Goal: Transaction & Acquisition: Download file/media

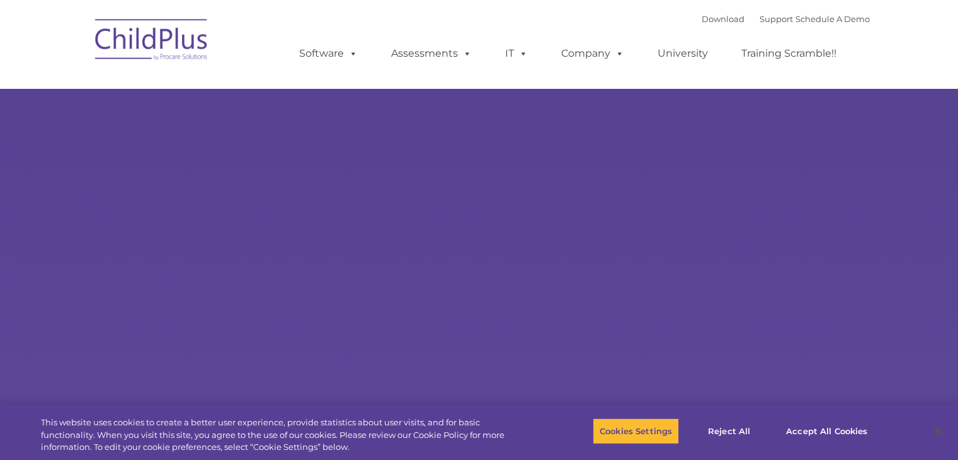
select select "MEDIUM"
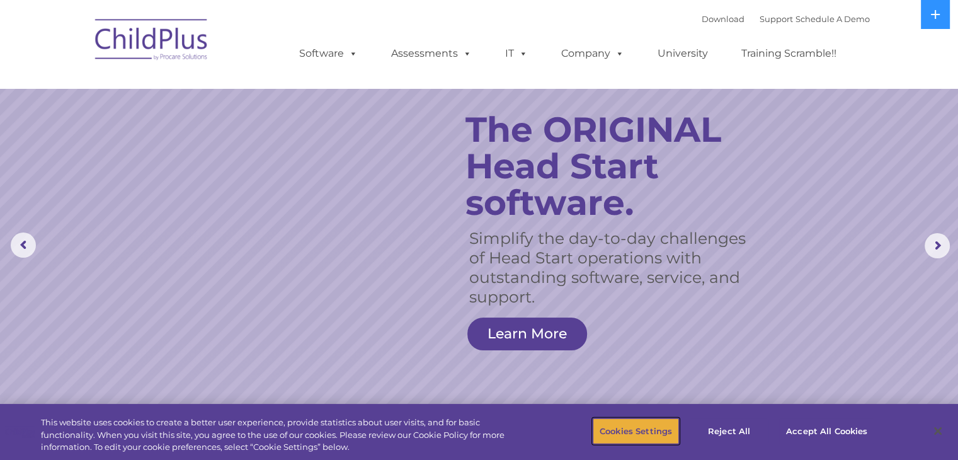
click at [656, 428] on button "Cookies Settings" at bounding box center [635, 430] width 86 height 26
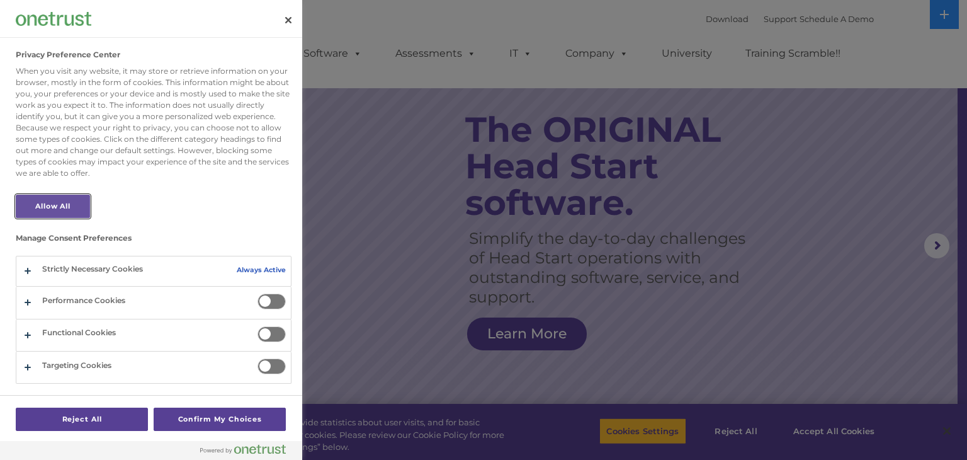
click at [64, 210] on button "Allow All" at bounding box center [53, 206] width 74 height 23
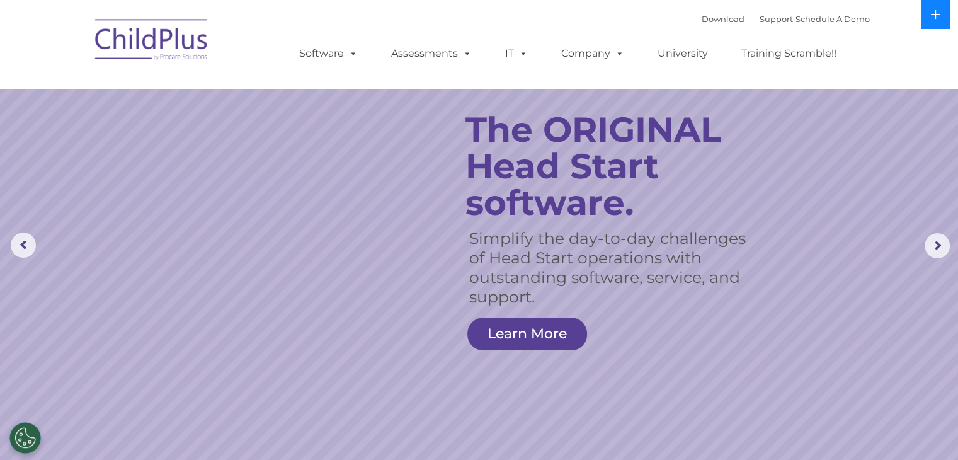
click at [928, 13] on button at bounding box center [934, 14] width 29 height 29
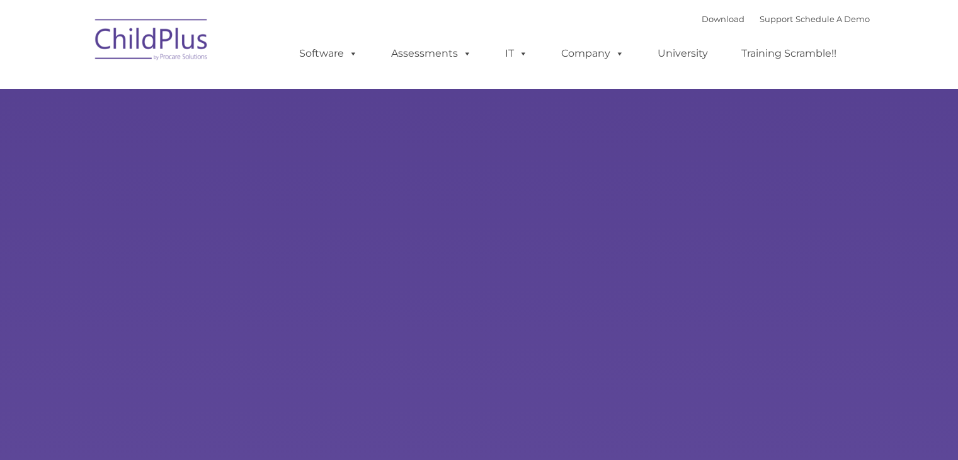
type input ""
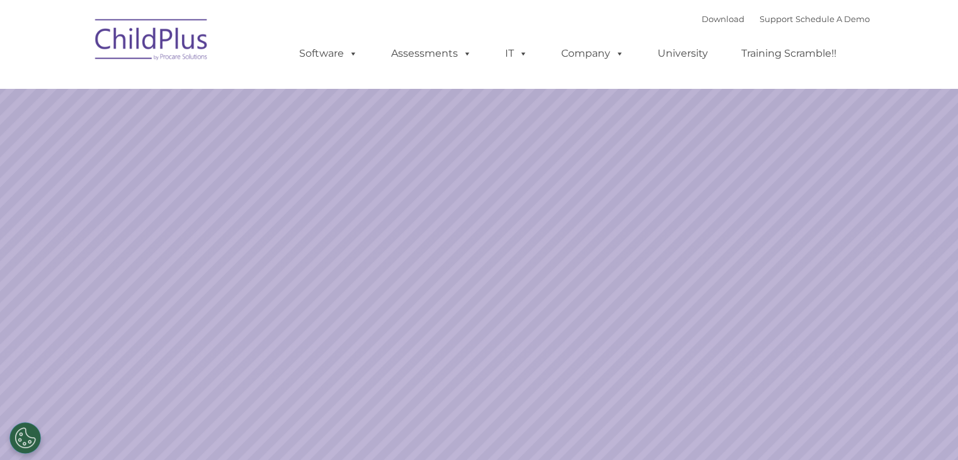
select select "MEDIUM"
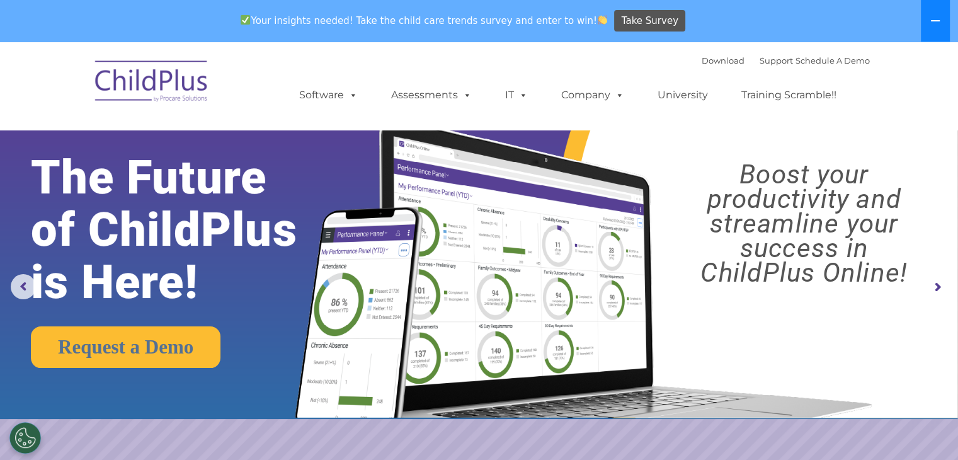
click at [932, 35] on button at bounding box center [934, 21] width 29 height 42
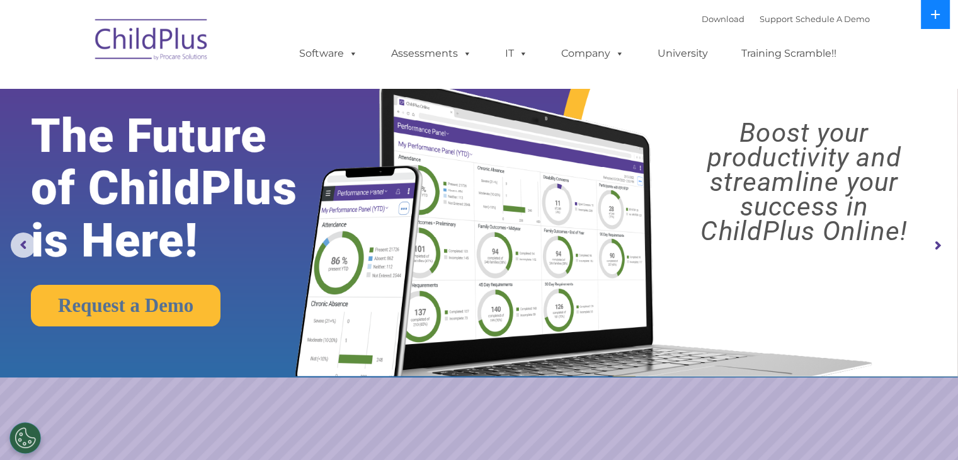
click at [927, 3] on button at bounding box center [934, 14] width 29 height 29
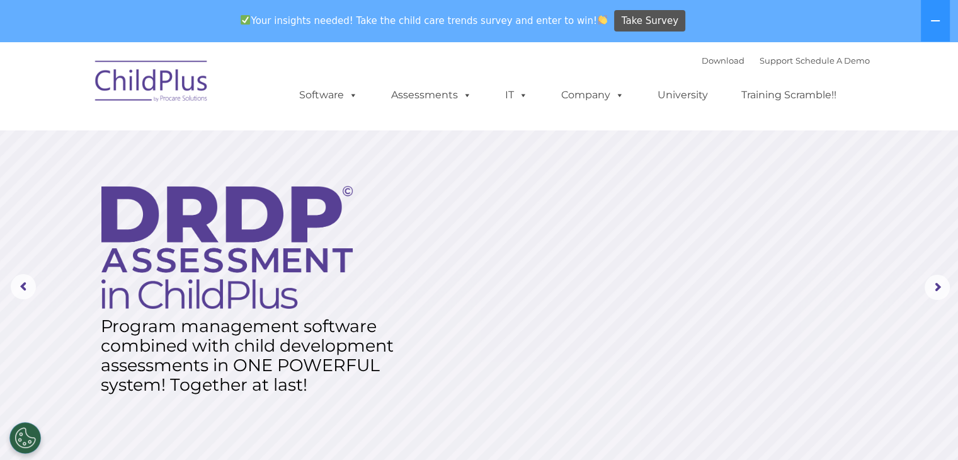
click at [184, 86] on img at bounding box center [152, 83] width 126 height 63
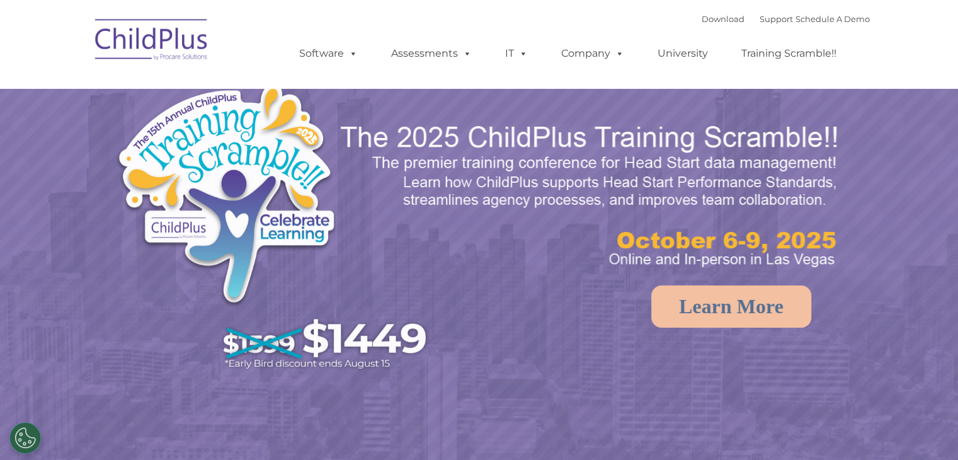
select select "MEDIUM"
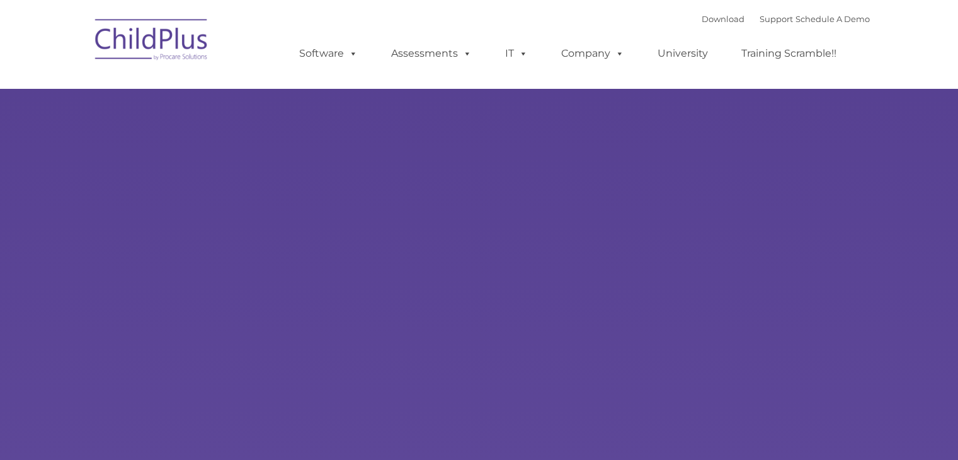
type input ""
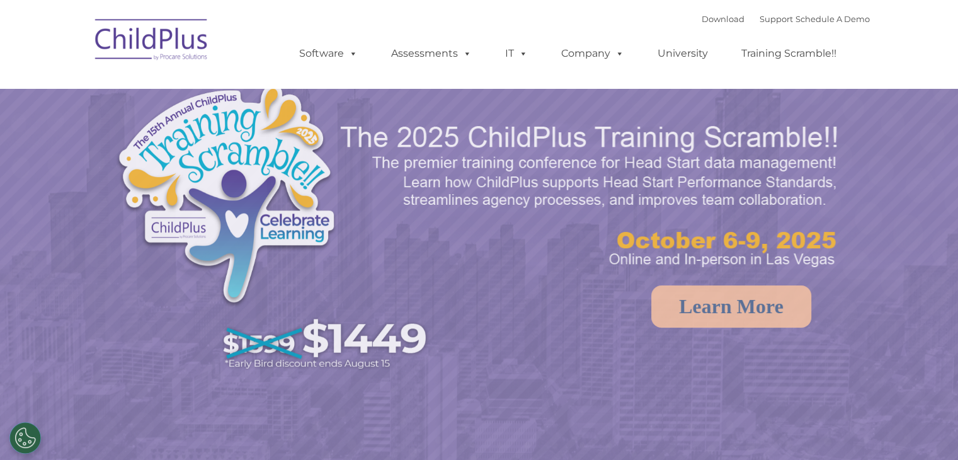
select select "MEDIUM"
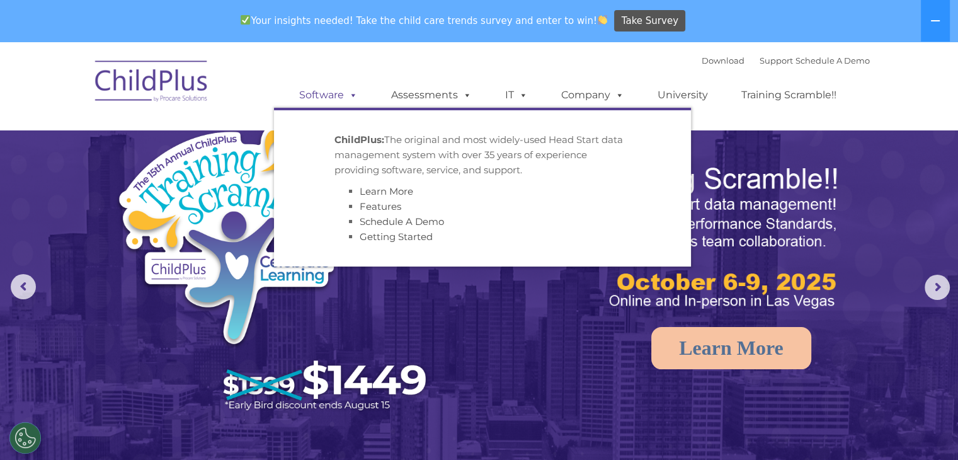
click at [346, 93] on span at bounding box center [351, 95] width 14 height 12
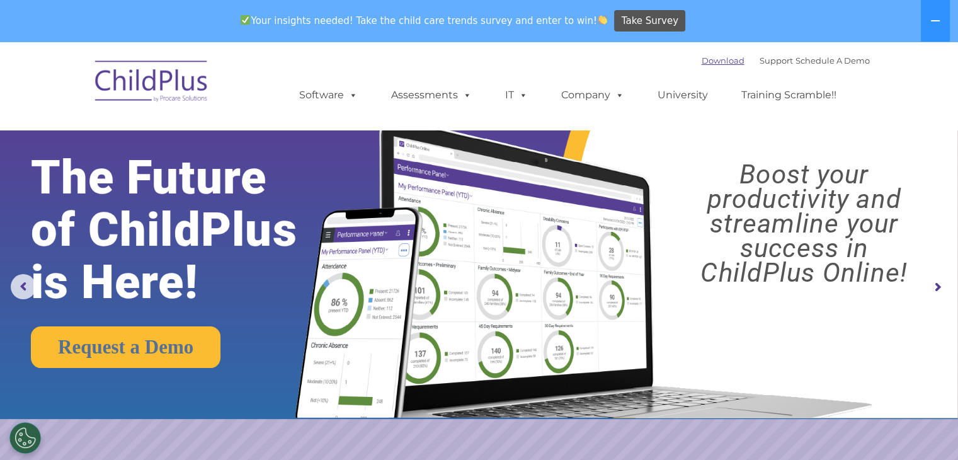
click at [714, 59] on link "Download" at bounding box center [722, 60] width 43 height 10
